Goal: Check status: Check status

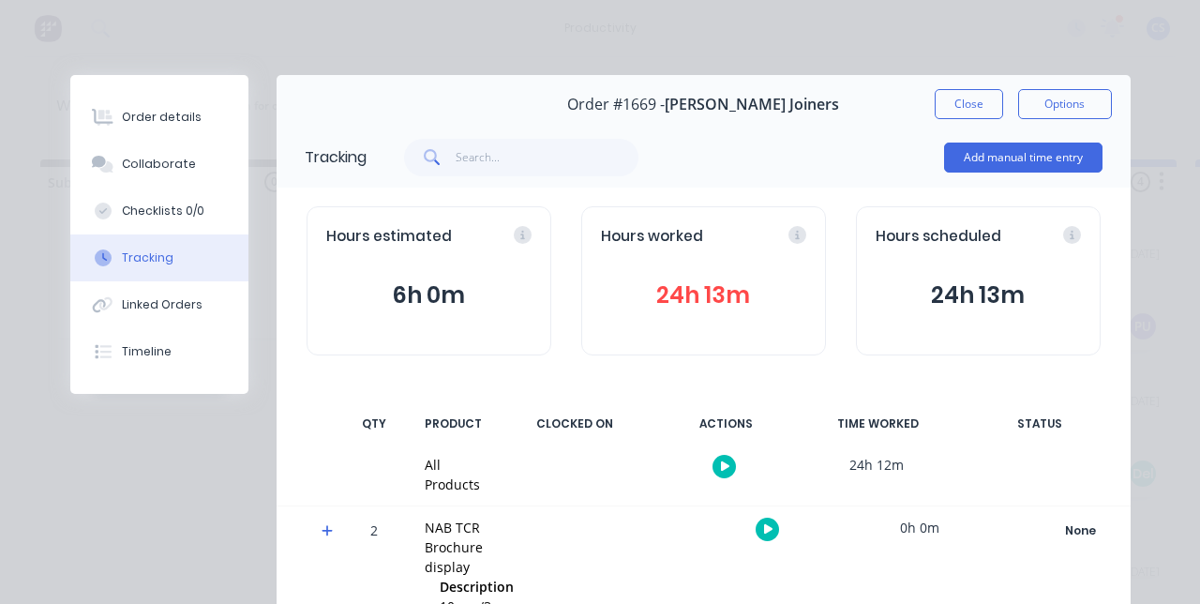
click at [1003, 97] on button "Close" at bounding box center [969, 104] width 68 height 30
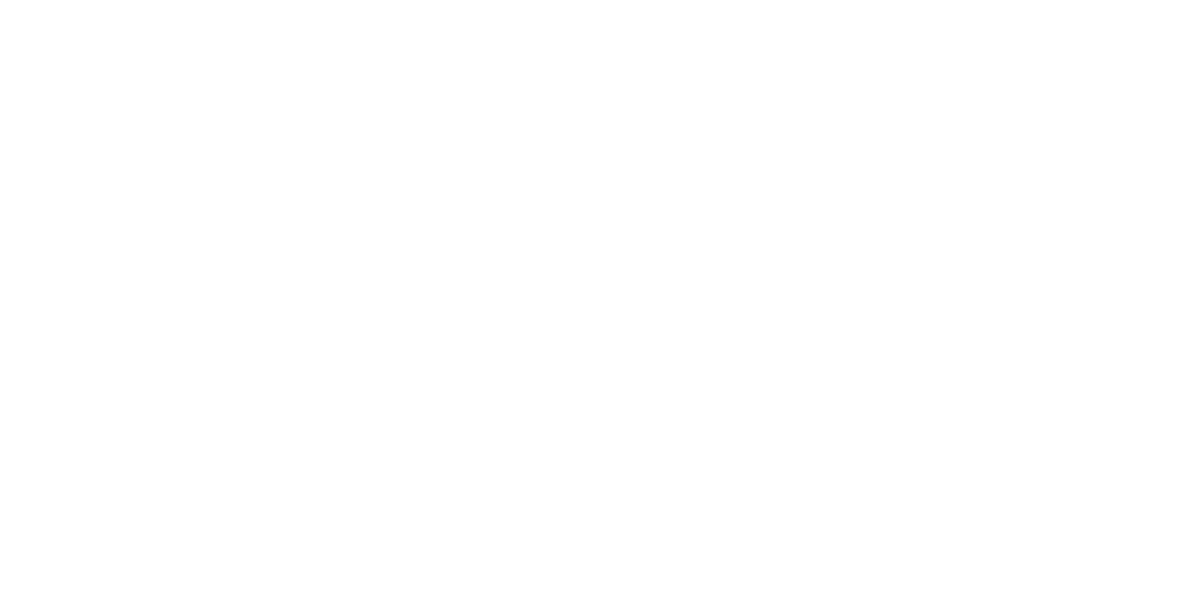
scroll to position [1200, 0]
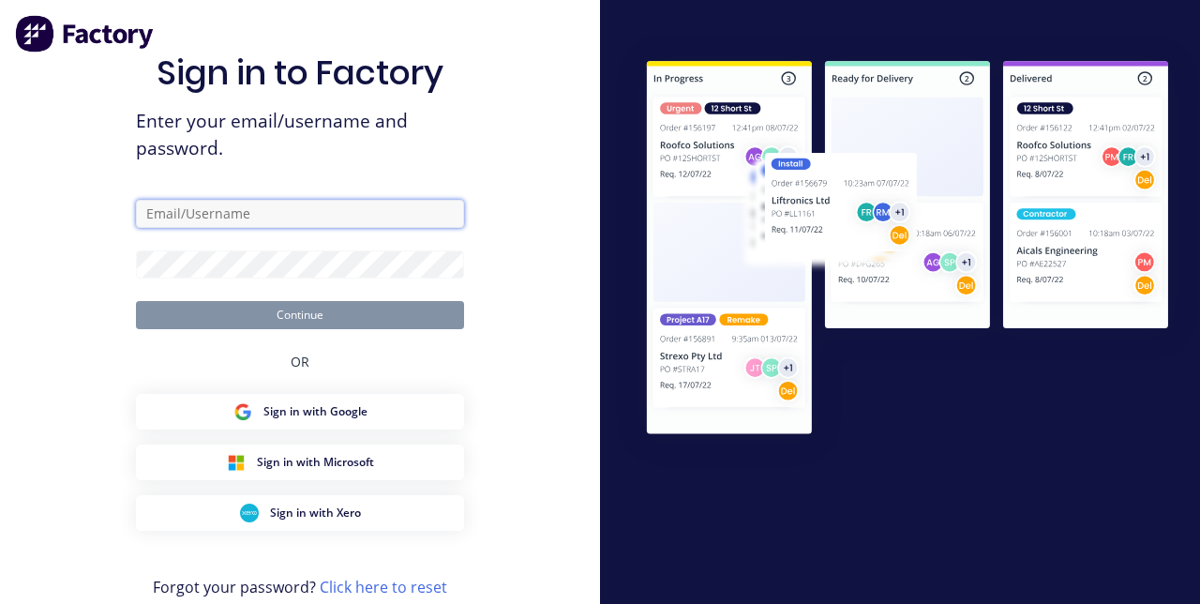
click at [311, 219] on input "text" at bounding box center [300, 214] width 328 height 28
click at [322, 228] on input "text" at bounding box center [300, 214] width 328 height 28
type input "[EMAIL_ADDRESS][DOMAIN_NAME]"
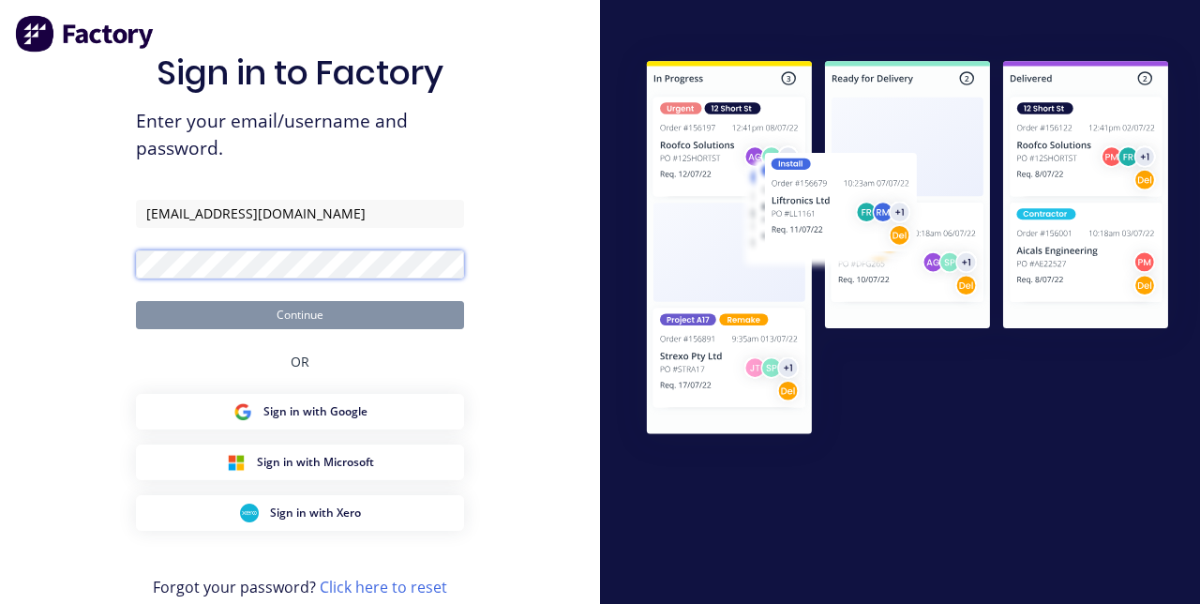
click at [136, 301] on button "Continue" at bounding box center [300, 315] width 328 height 28
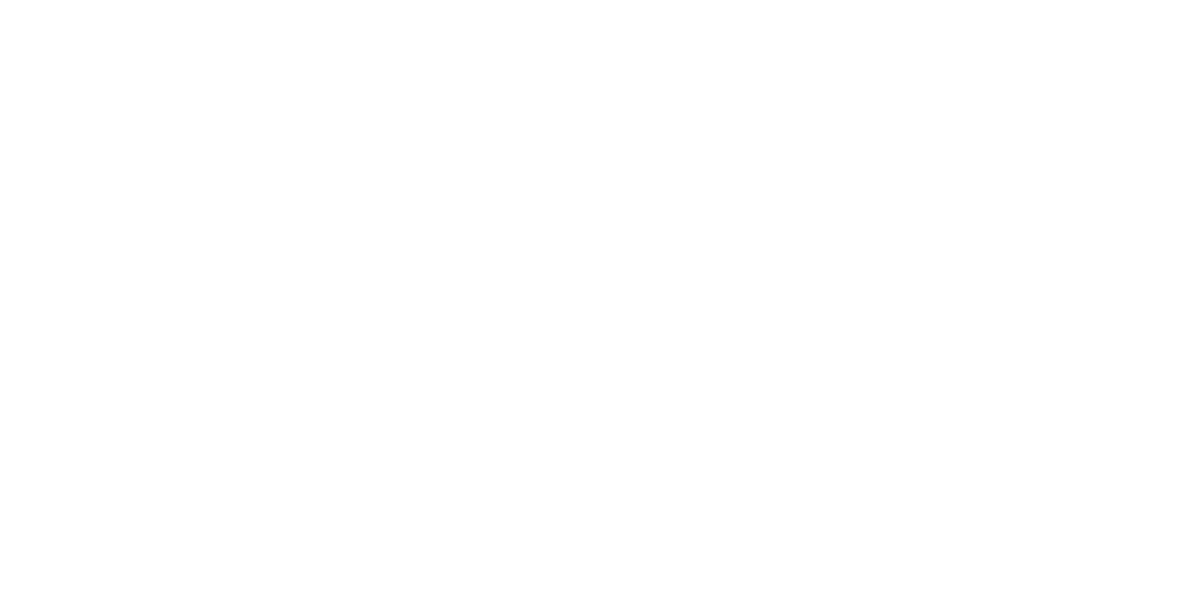
scroll to position [1348, 0]
click at [173, 256] on div "Tracking" at bounding box center [148, 257] width 52 height 17
click at [736, 469] on button "button" at bounding box center [723, 466] width 23 height 23
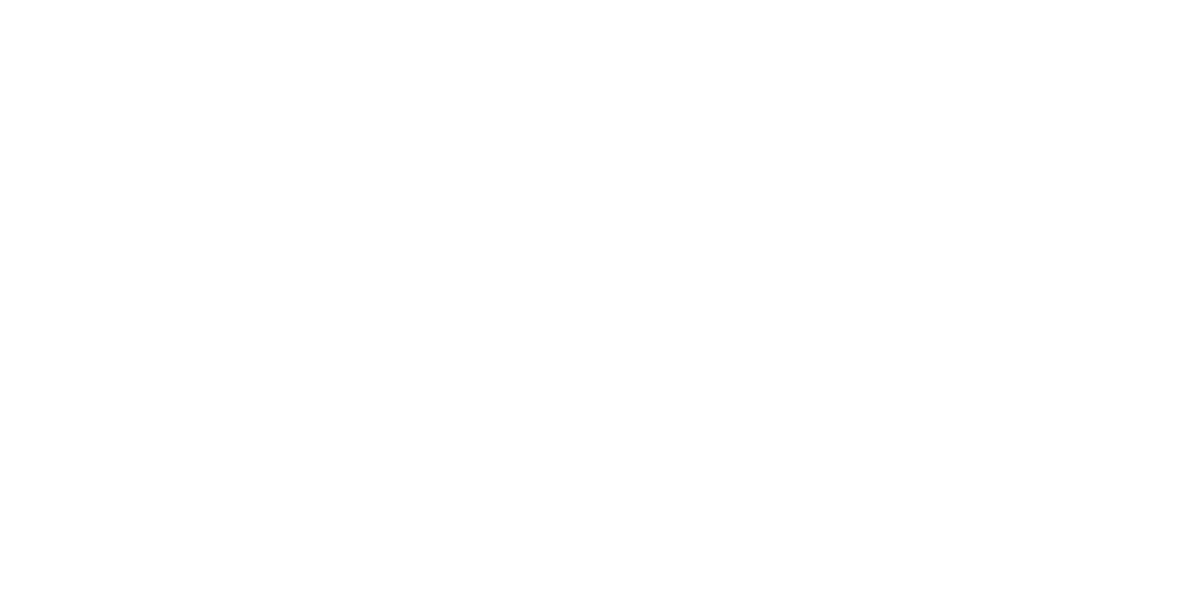
click at [592, 297] on button "Clock On" at bounding box center [540, 297] width 103 height 30
click at [746, 469] on icon "button" at bounding box center [741, 466] width 9 height 9
click at [787, 330] on div "Clock Off Team Member Select... Clock Off Cancel" at bounding box center [599, 200] width 375 height 281
click at [711, 308] on button "Cancel" at bounding box center [658, 297] width 103 height 30
